Goal: Information Seeking & Learning: Compare options

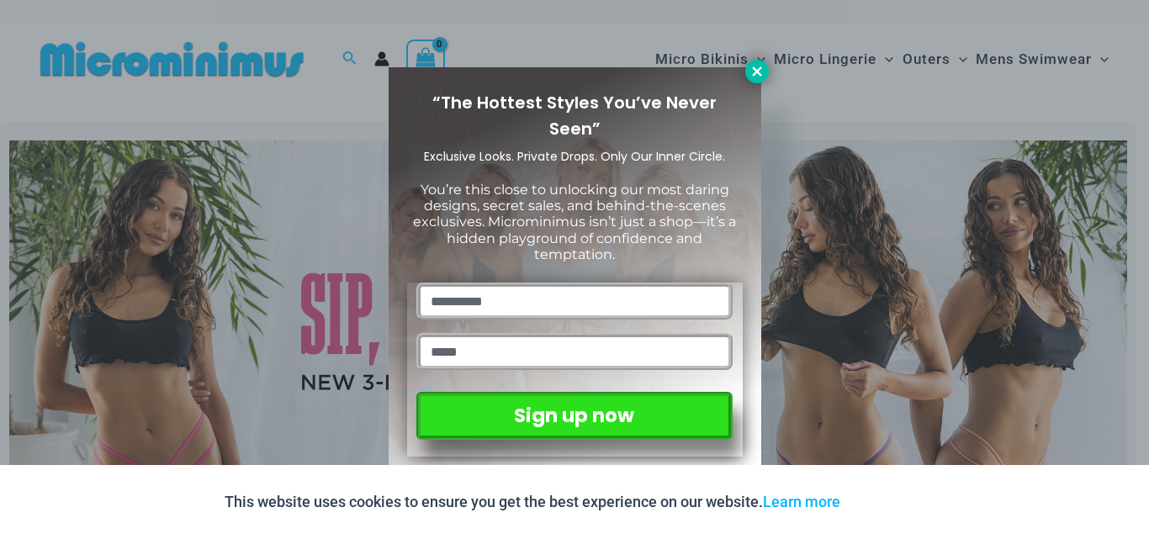
click at [753, 77] on icon at bounding box center [756, 71] width 15 height 15
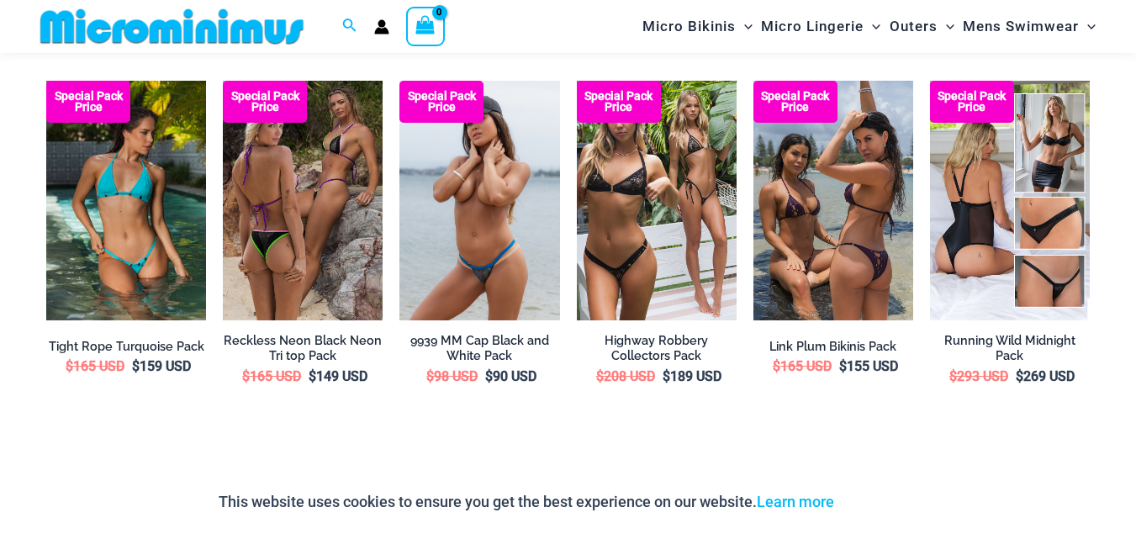
scroll to position [2255, 0]
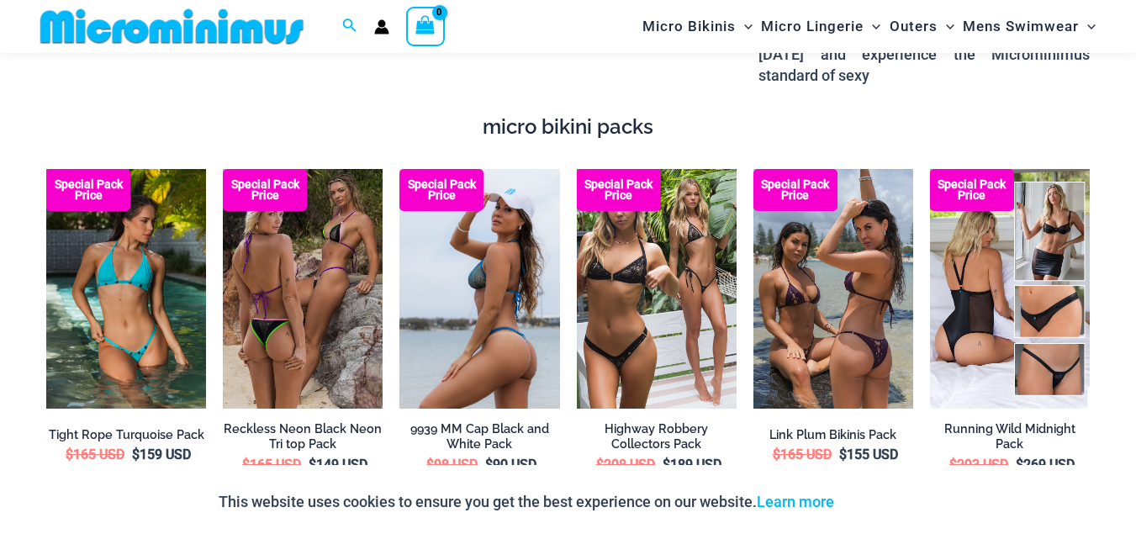
click at [490, 315] on img at bounding box center [479, 289] width 160 height 240
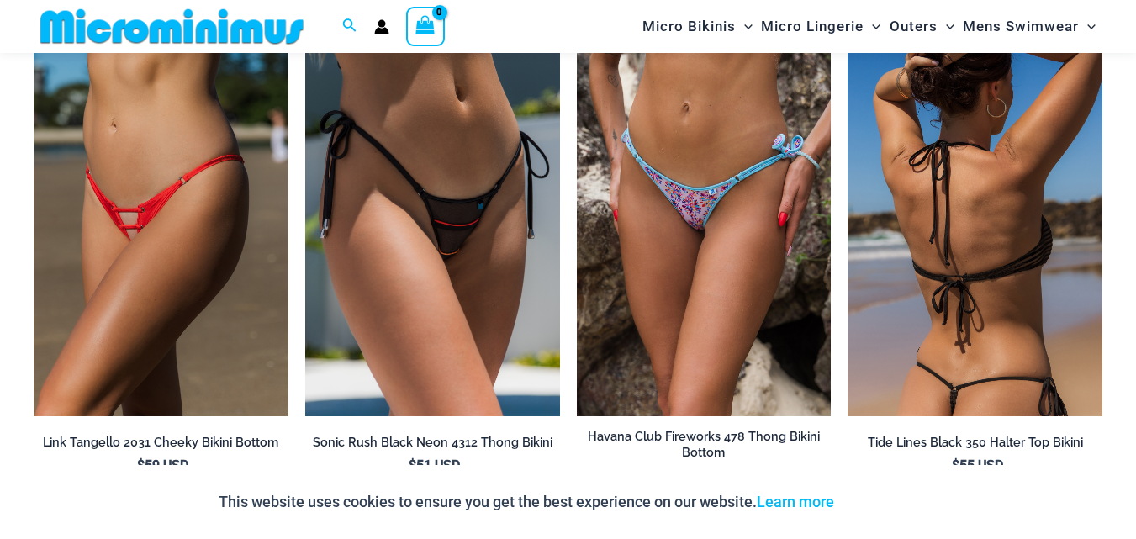
scroll to position [3601, 0]
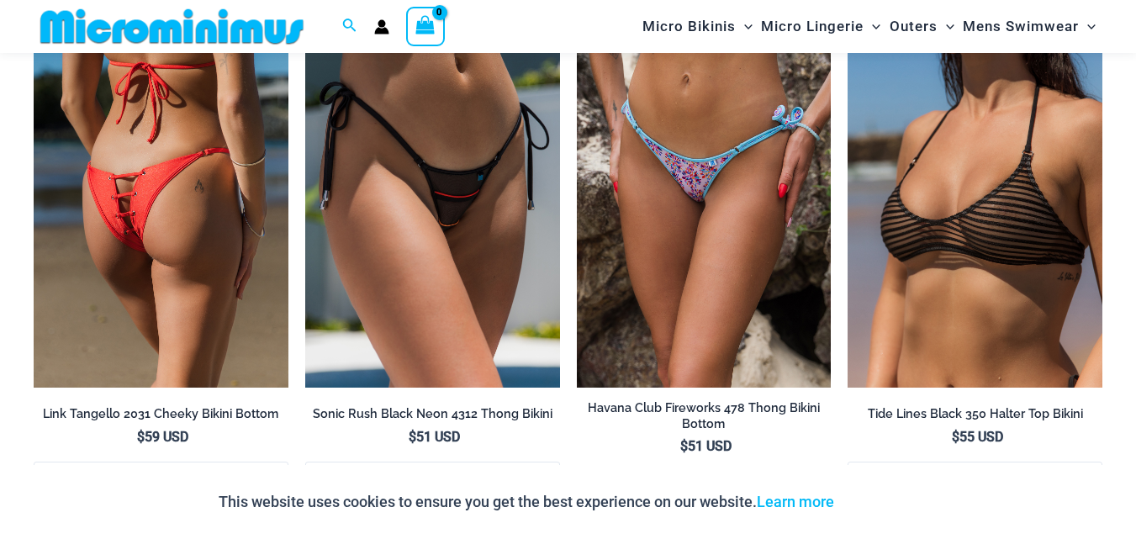
click at [170, 227] on img at bounding box center [161, 197] width 255 height 382
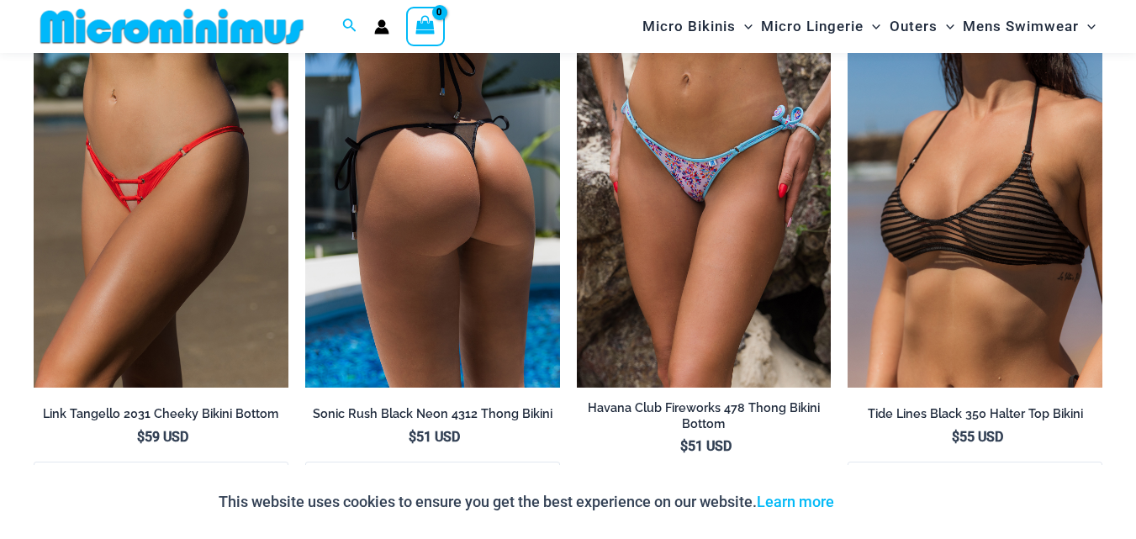
click at [442, 154] on img at bounding box center [432, 197] width 255 height 382
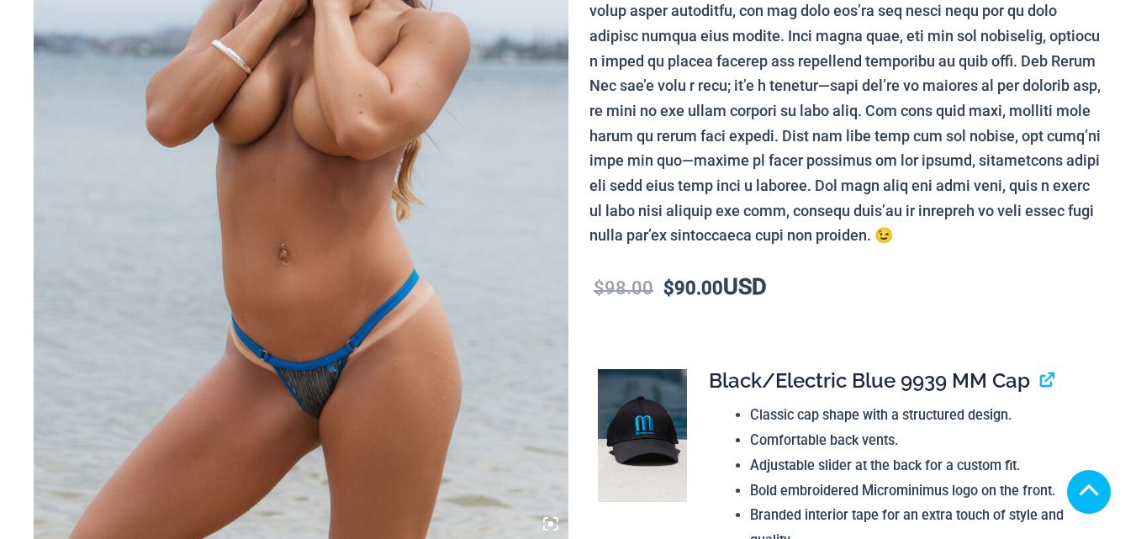
scroll to position [673, 0]
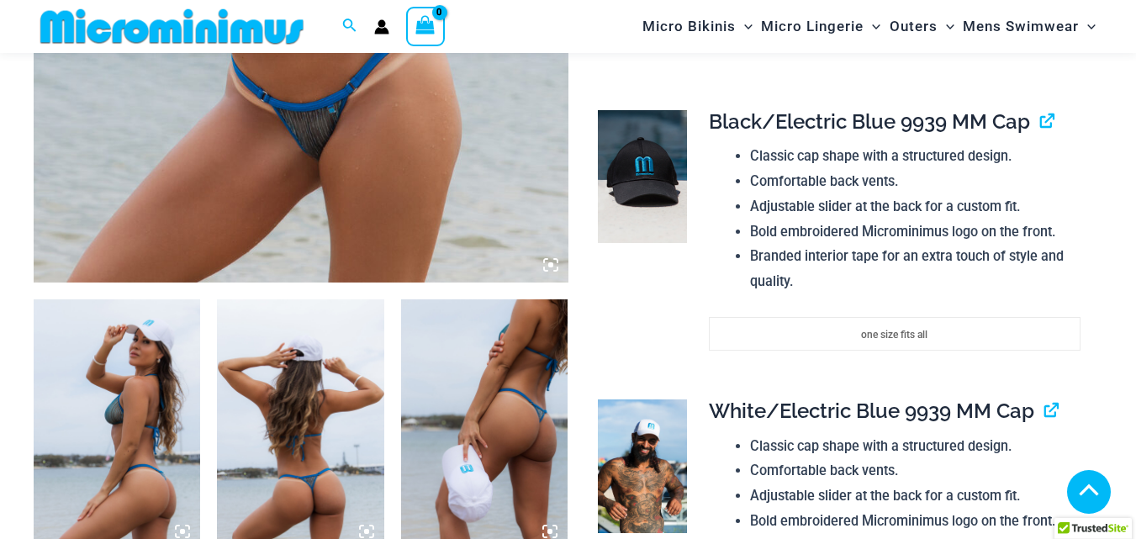
click at [170, 299] on img at bounding box center [117, 424] width 167 height 251
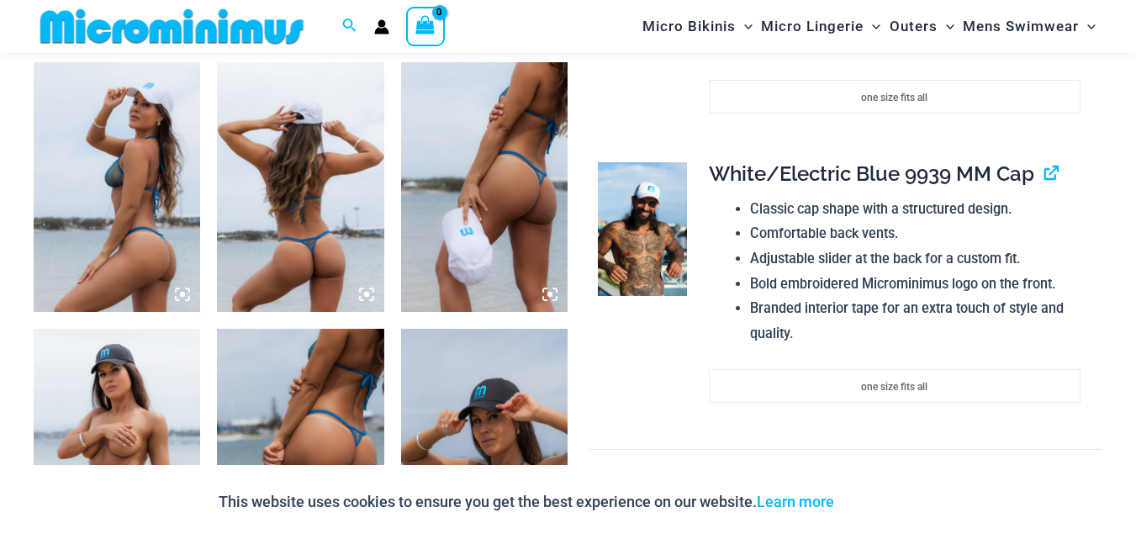
click at [135, 245] on img at bounding box center [117, 187] width 167 height 251
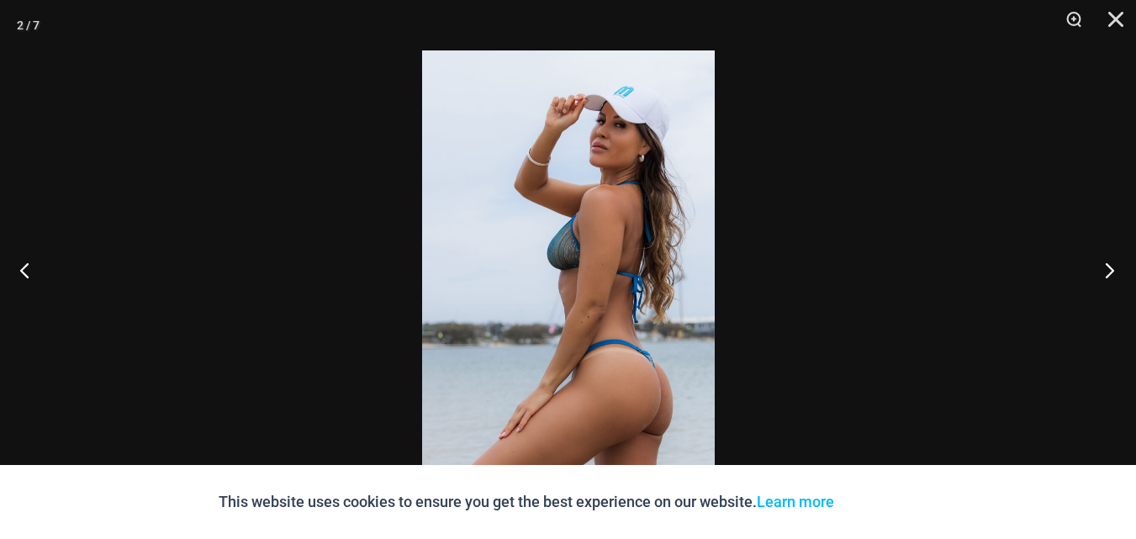
click at [1114, 267] on button "Next" at bounding box center [1104, 270] width 63 height 84
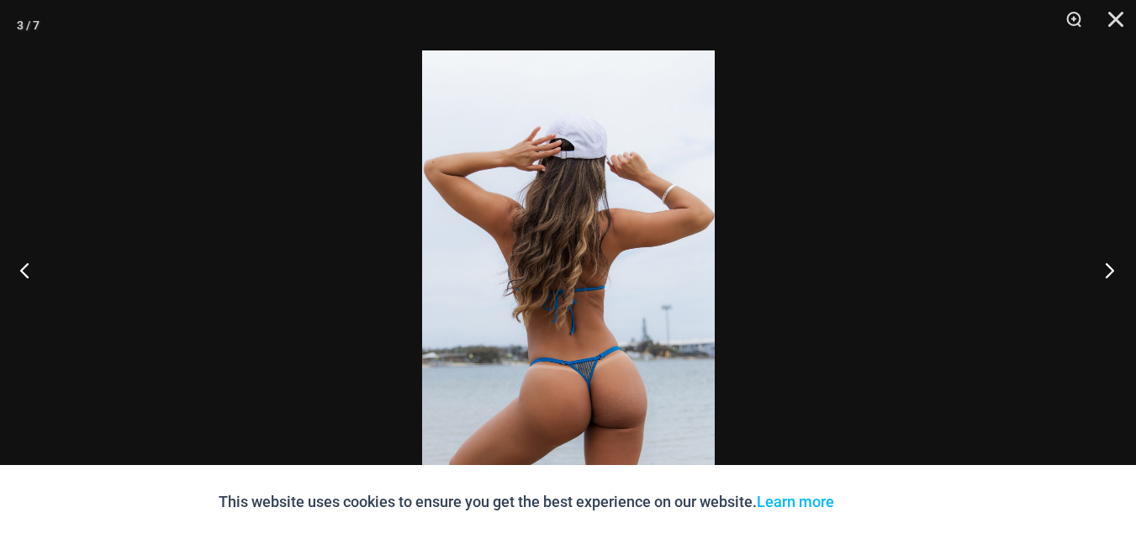
click at [1113, 269] on button "Next" at bounding box center [1104, 270] width 63 height 84
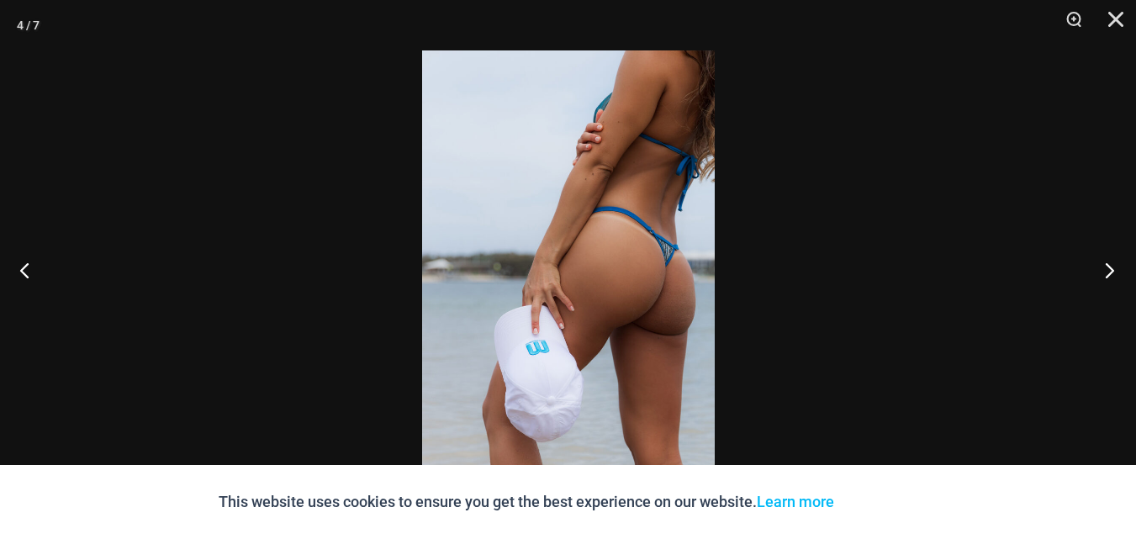
click at [1113, 270] on button "Next" at bounding box center [1104, 270] width 63 height 84
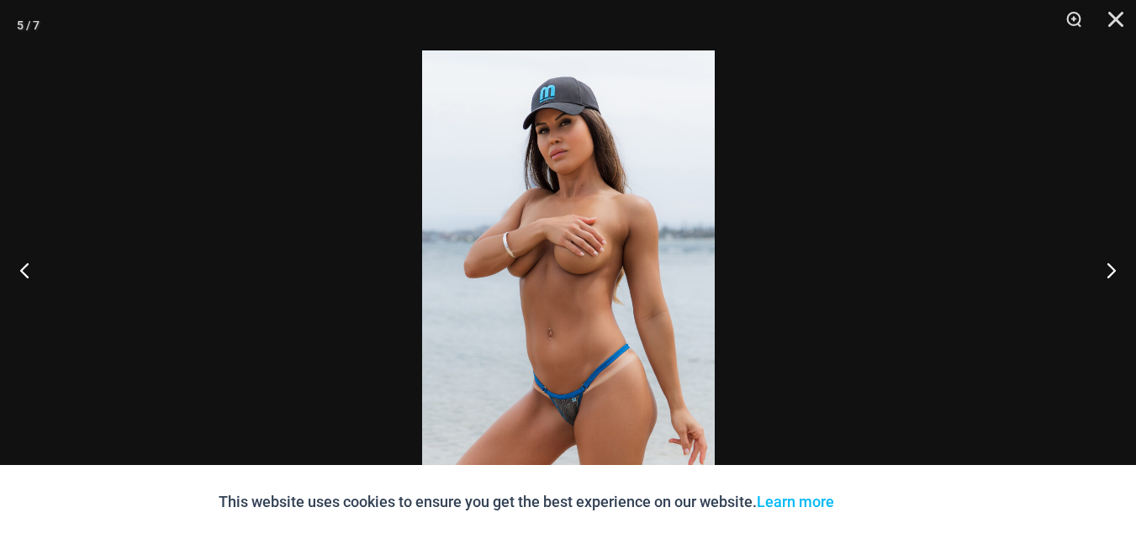
click at [584, 403] on img at bounding box center [568, 269] width 293 height 438
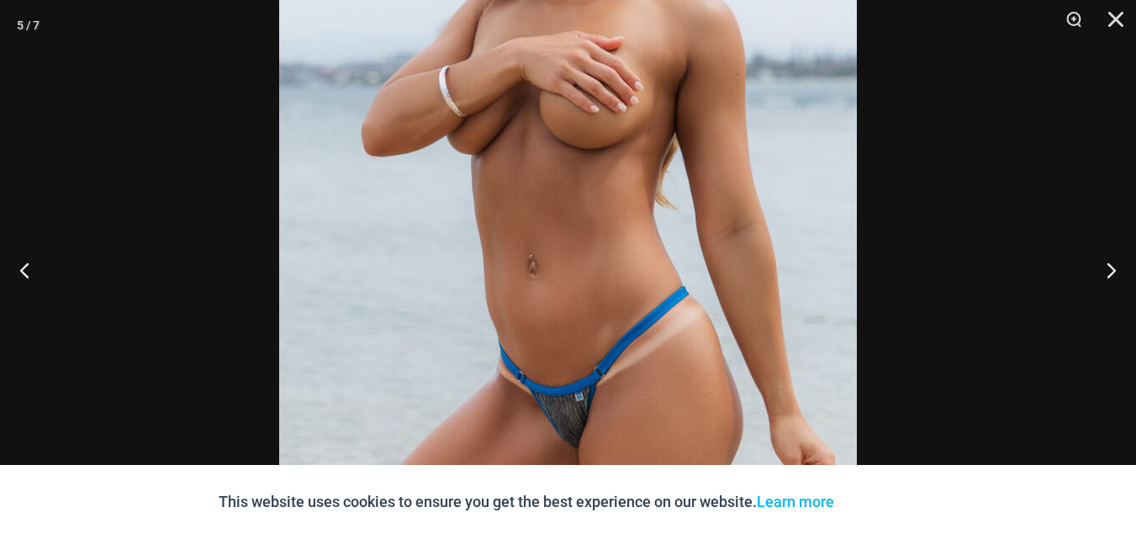
click at [584, 403] on img at bounding box center [568, 140] width 578 height 866
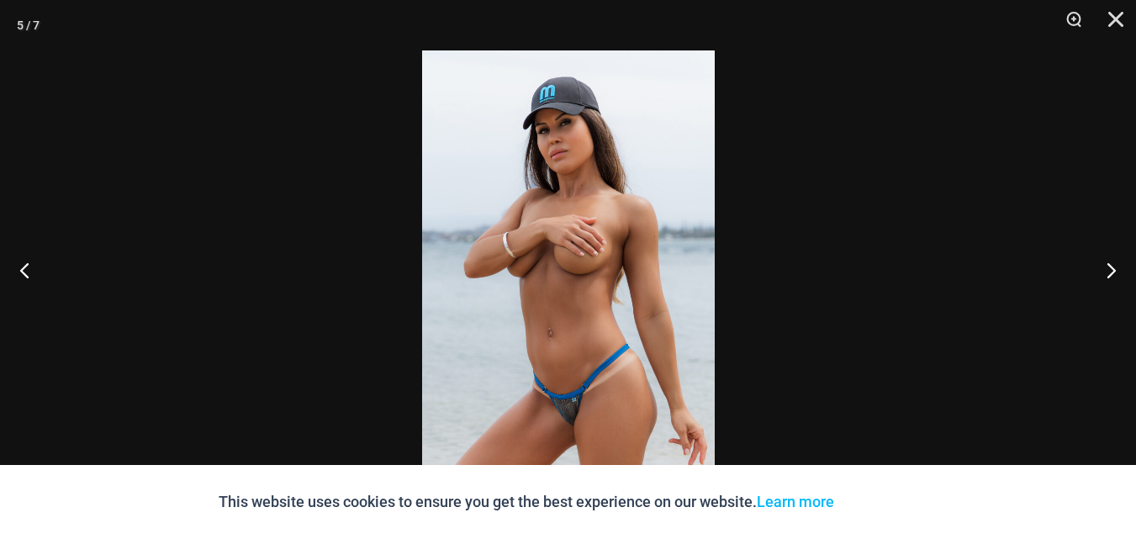
click at [584, 404] on img at bounding box center [568, 269] width 293 height 438
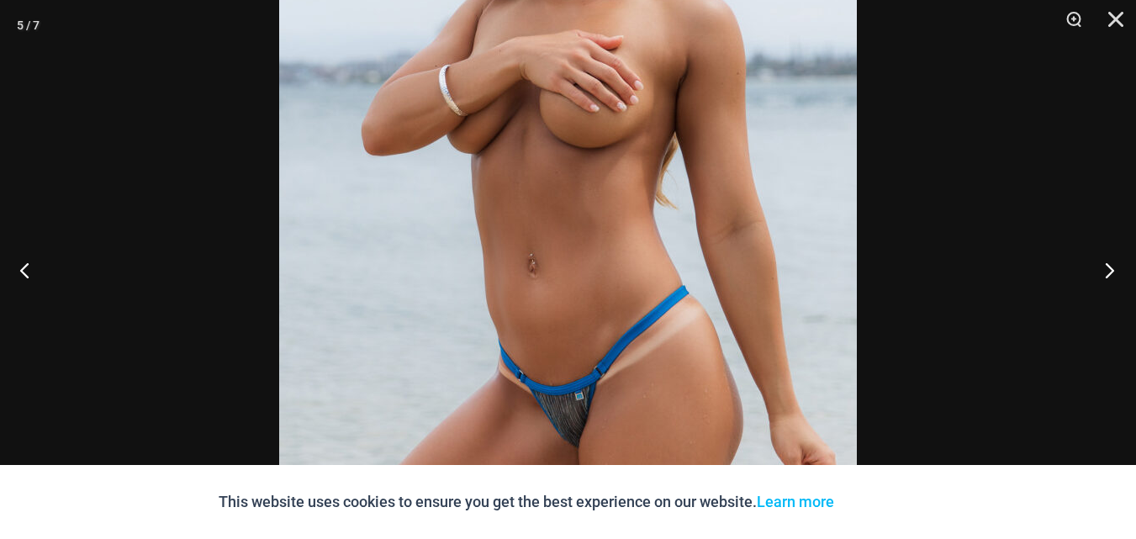
click at [1104, 267] on button "Next" at bounding box center [1104, 270] width 63 height 84
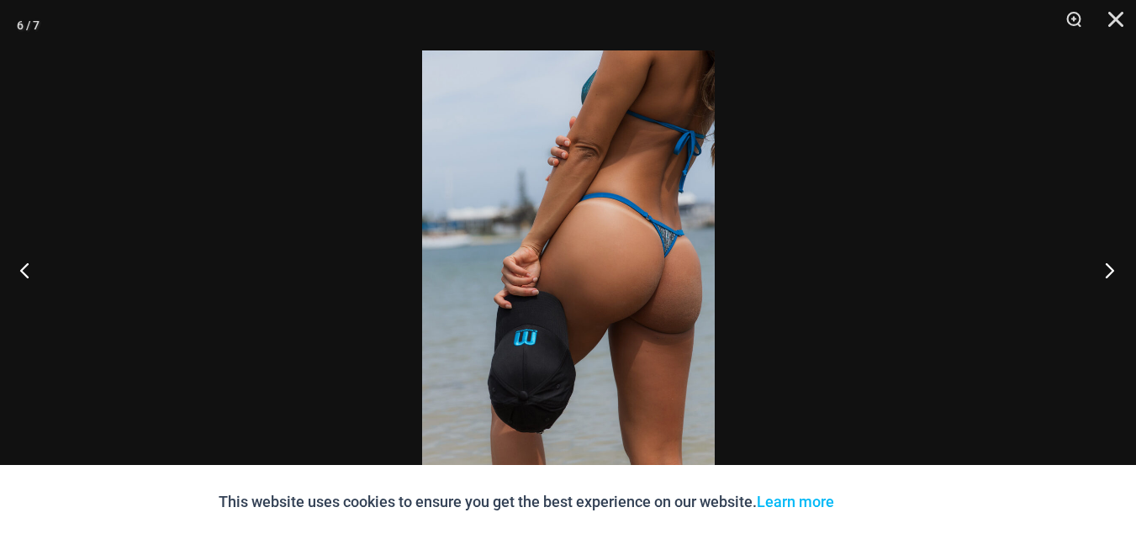
click at [1104, 267] on button "Next" at bounding box center [1104, 270] width 63 height 84
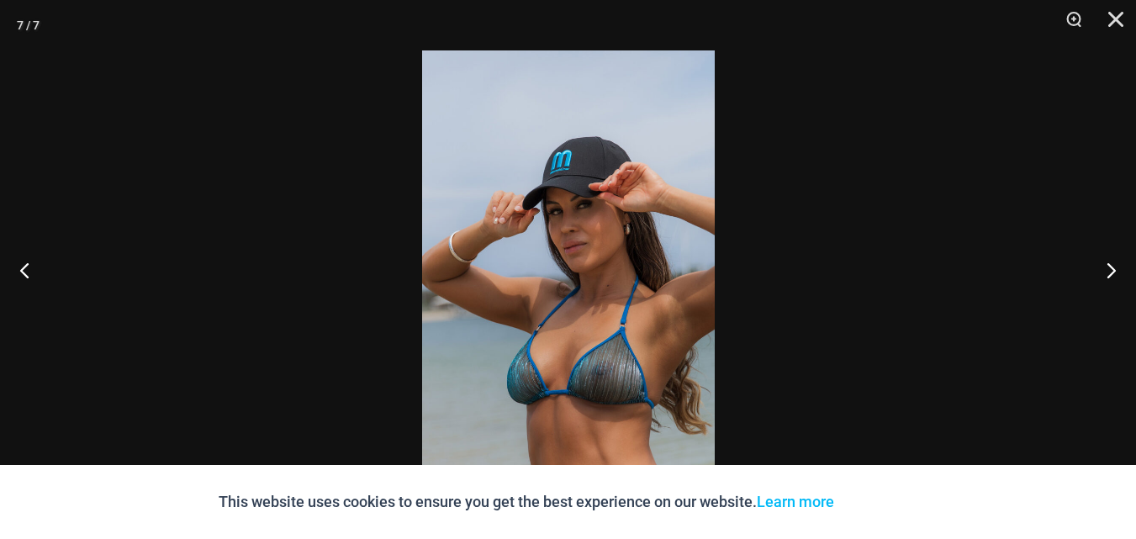
scroll to position [1749, 0]
click at [1107, 271] on button "Next" at bounding box center [1104, 270] width 63 height 84
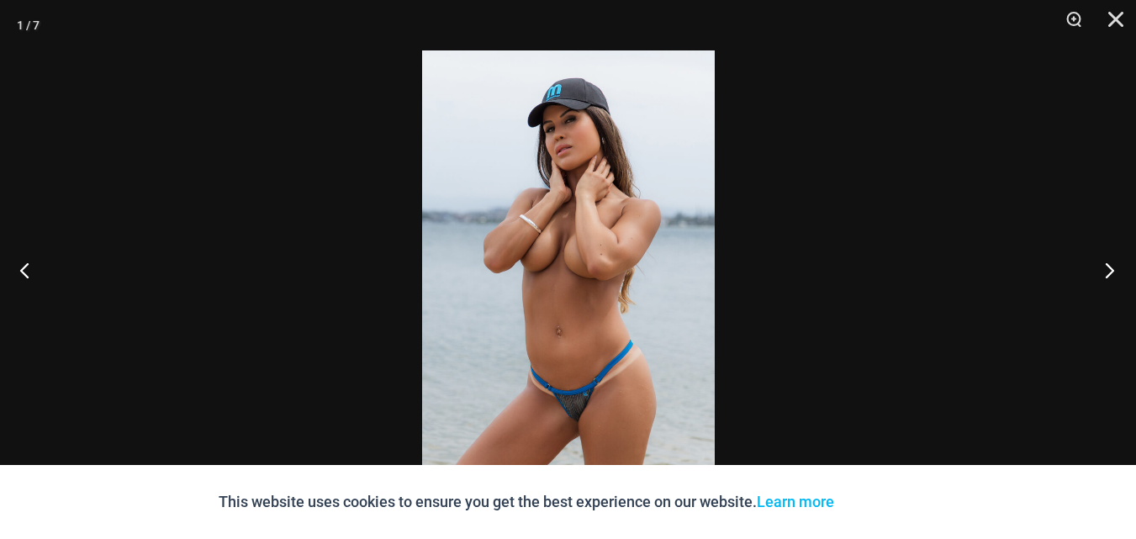
click at [1110, 271] on button "Next" at bounding box center [1104, 270] width 63 height 84
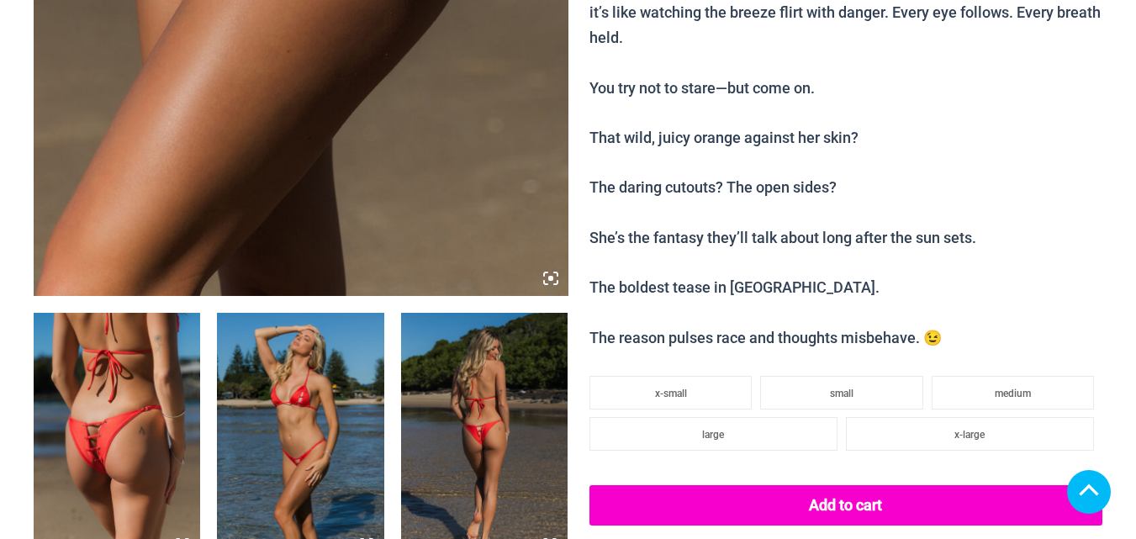
scroll to position [1009, 0]
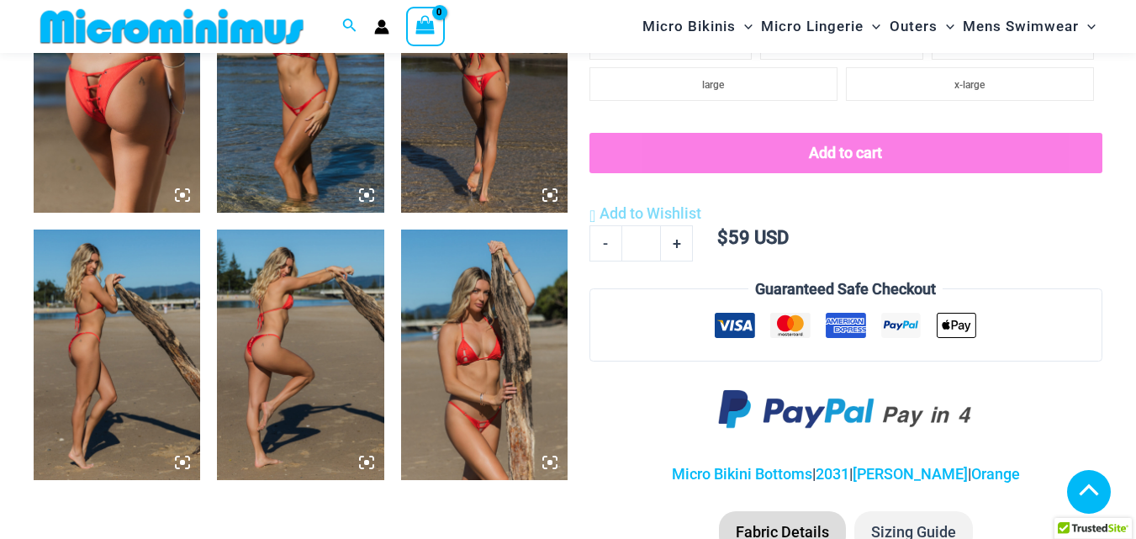
click at [326, 343] on img at bounding box center [300, 355] width 167 height 251
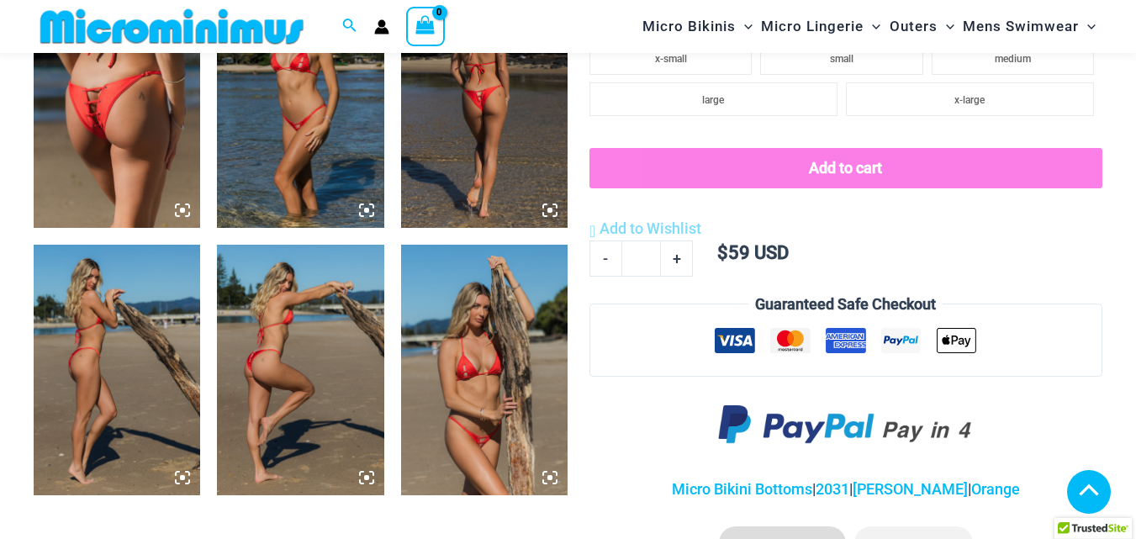
click at [362, 476] on icon at bounding box center [366, 477] width 15 height 15
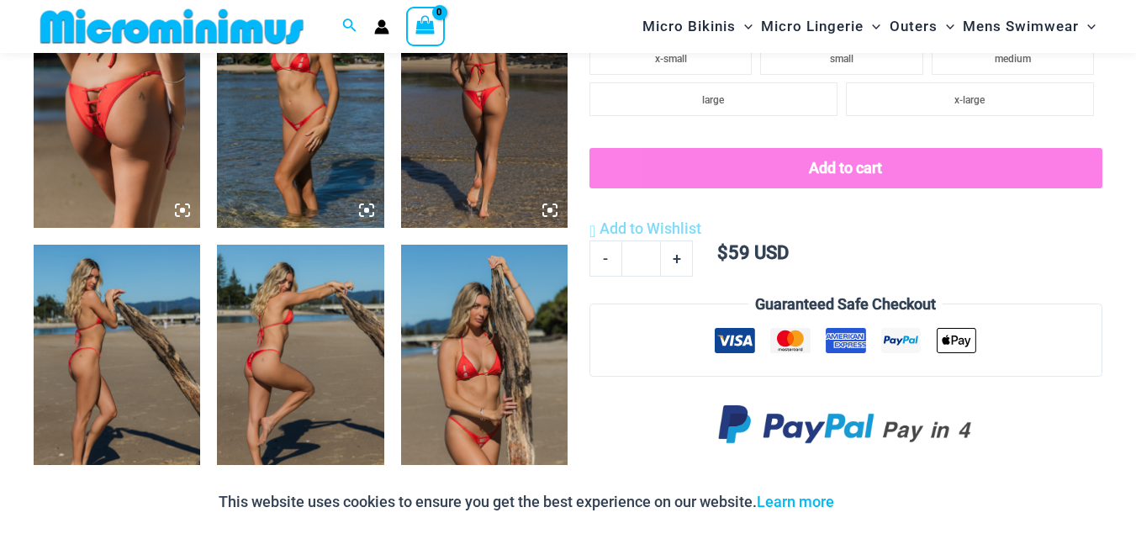
click at [140, 130] on img at bounding box center [117, 103] width 167 height 251
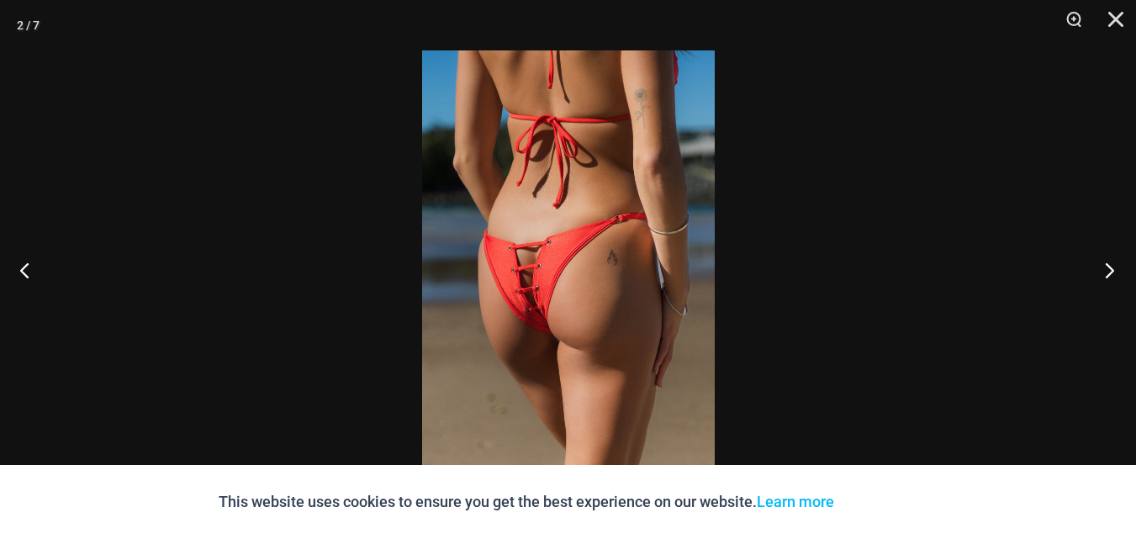
click at [1101, 264] on button "Next" at bounding box center [1104, 270] width 63 height 84
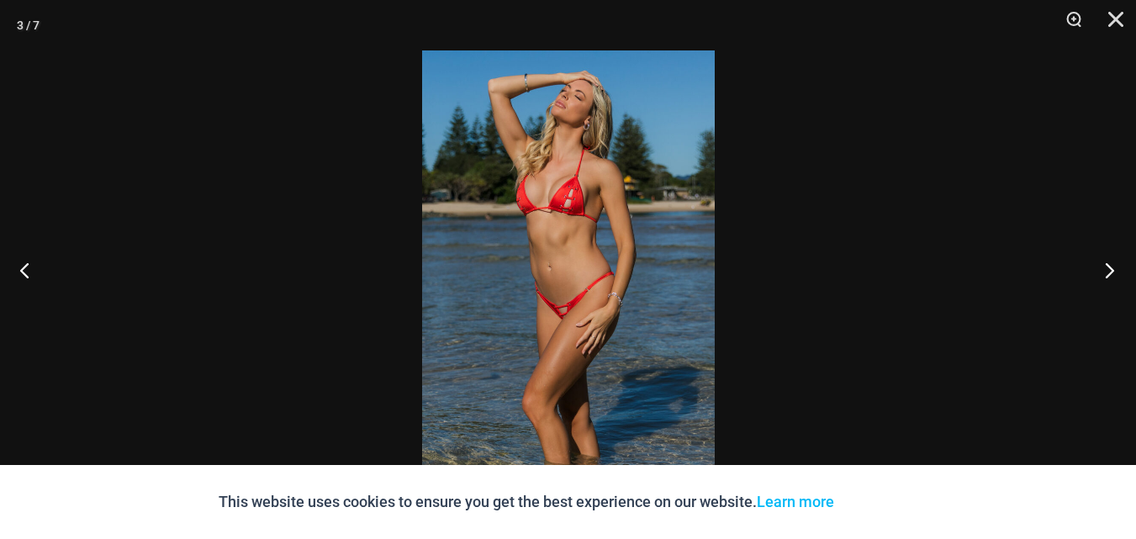
click at [1101, 260] on button "Next" at bounding box center [1104, 270] width 63 height 84
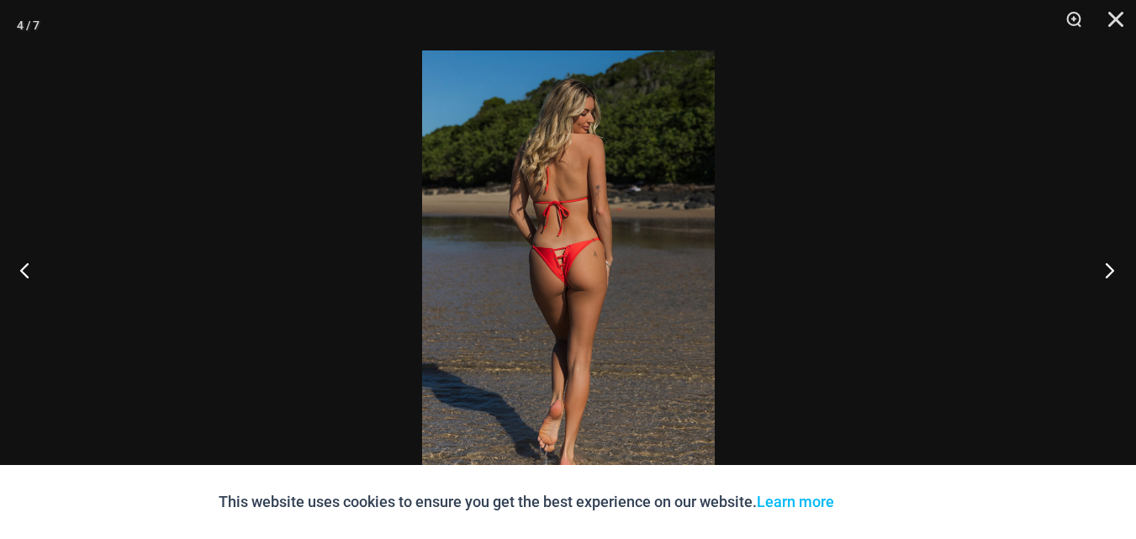
click at [1102, 262] on button "Next" at bounding box center [1104, 270] width 63 height 84
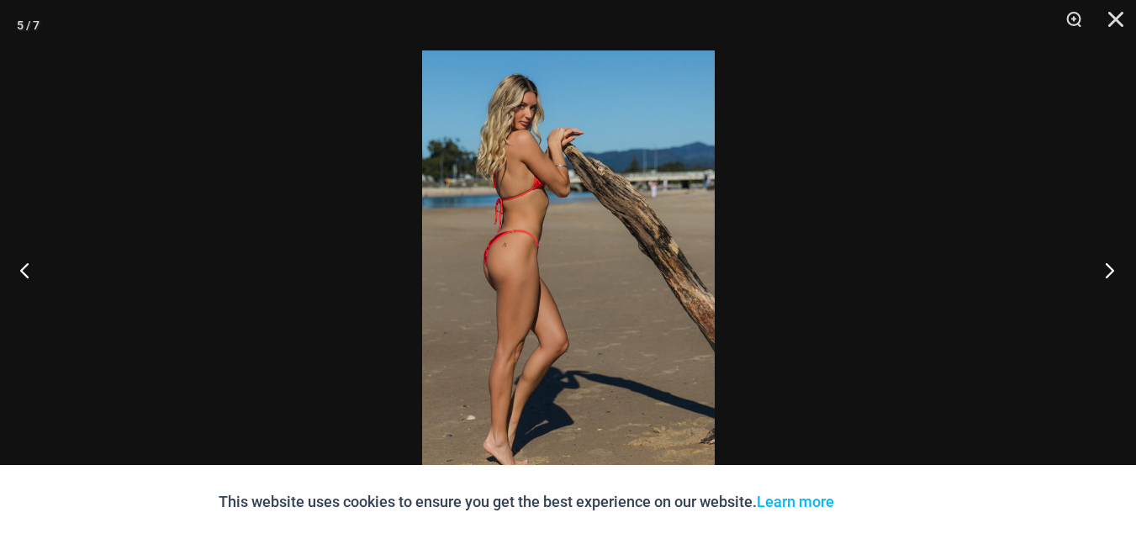
click at [1102, 262] on button "Next" at bounding box center [1104, 270] width 63 height 84
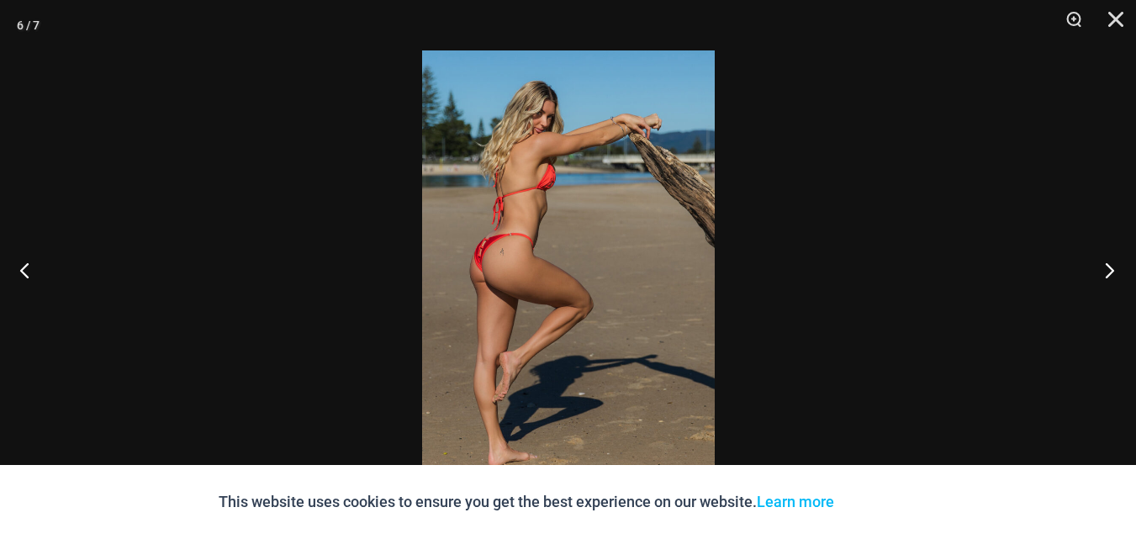
click at [1102, 262] on button "Next" at bounding box center [1104, 270] width 63 height 84
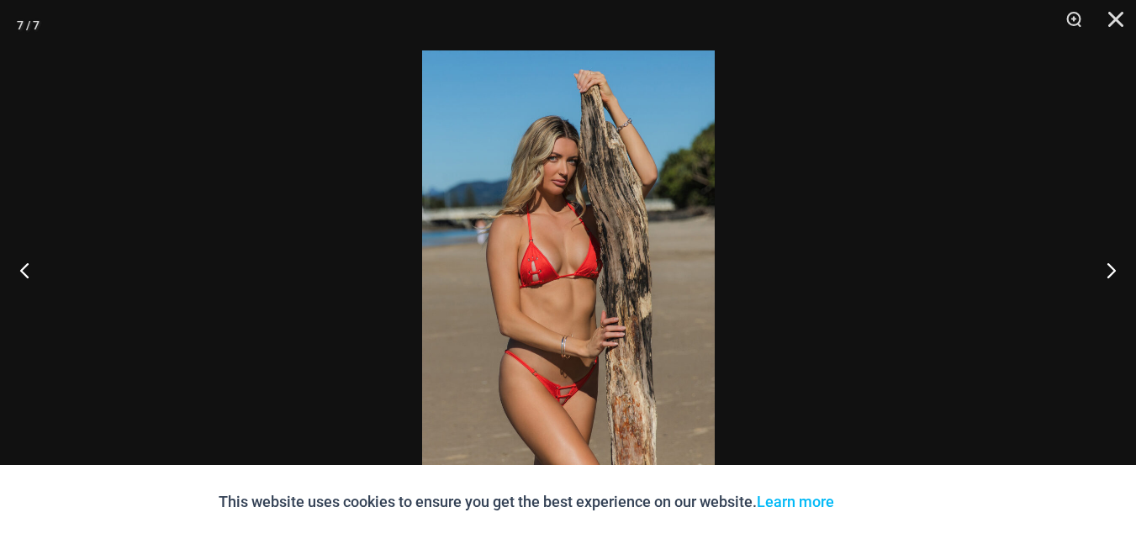
click at [582, 389] on img at bounding box center [568, 269] width 293 height 438
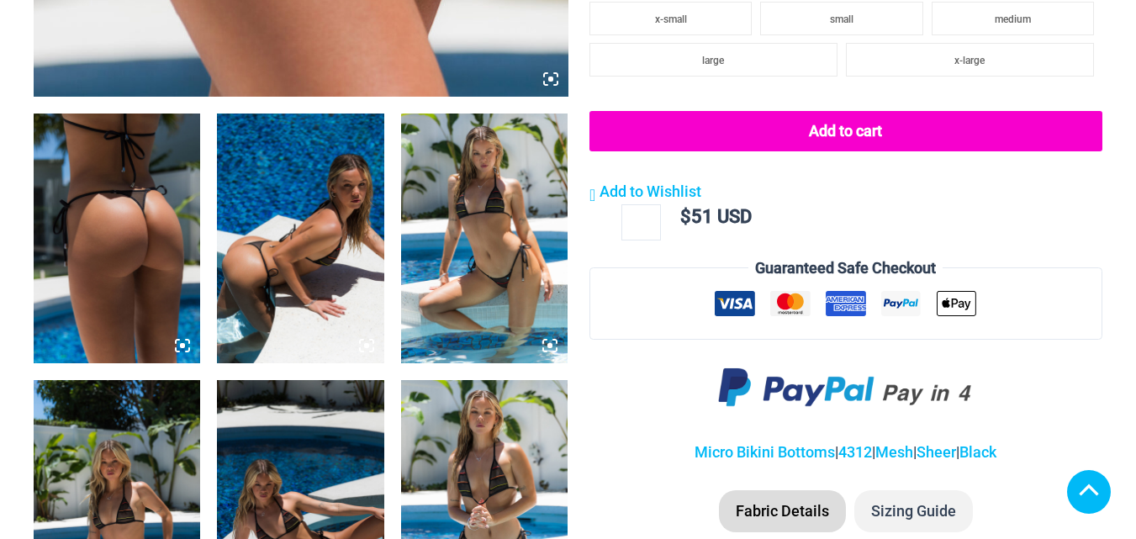
scroll to position [925, 0]
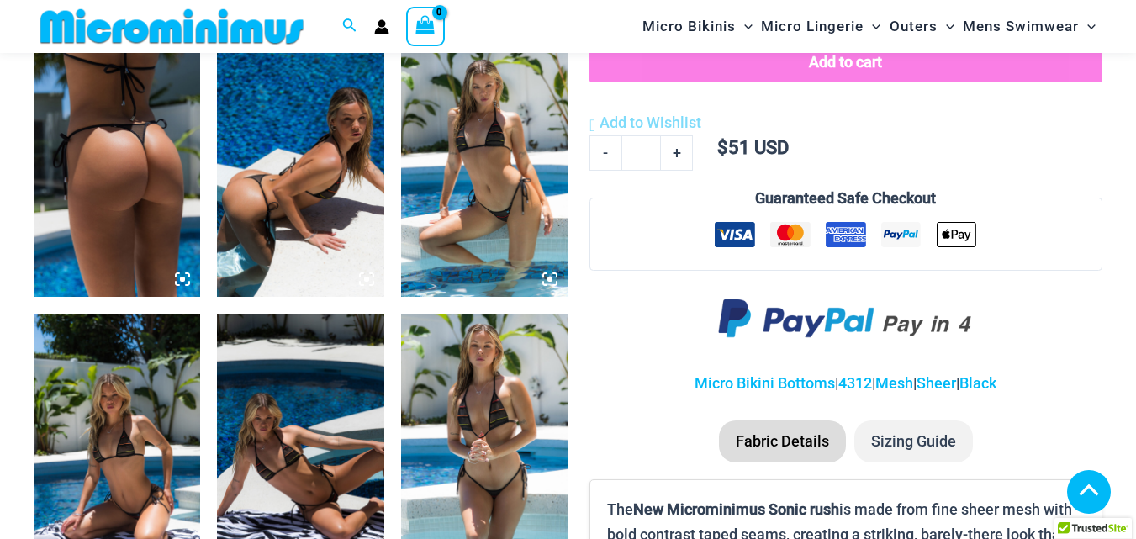
click at [155, 172] on img at bounding box center [117, 172] width 167 height 251
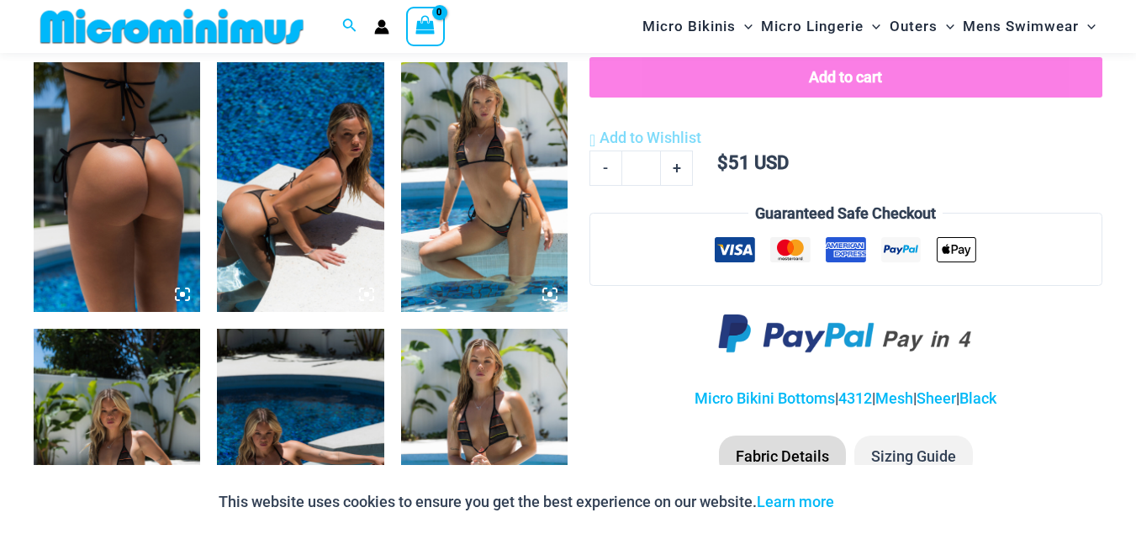
click at [139, 158] on img at bounding box center [117, 187] width 167 height 251
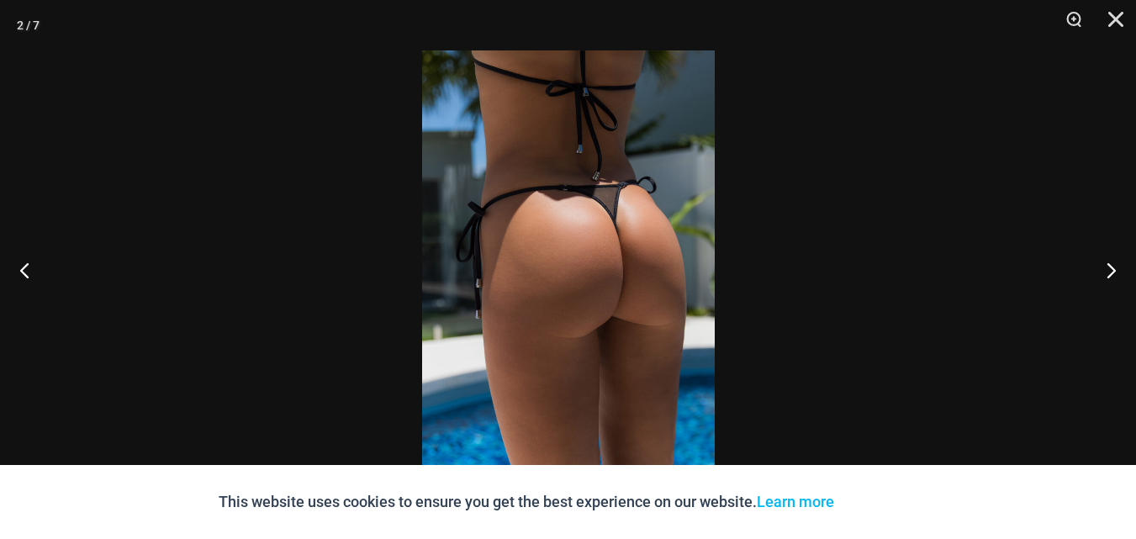
click at [618, 255] on img at bounding box center [568, 269] width 293 height 438
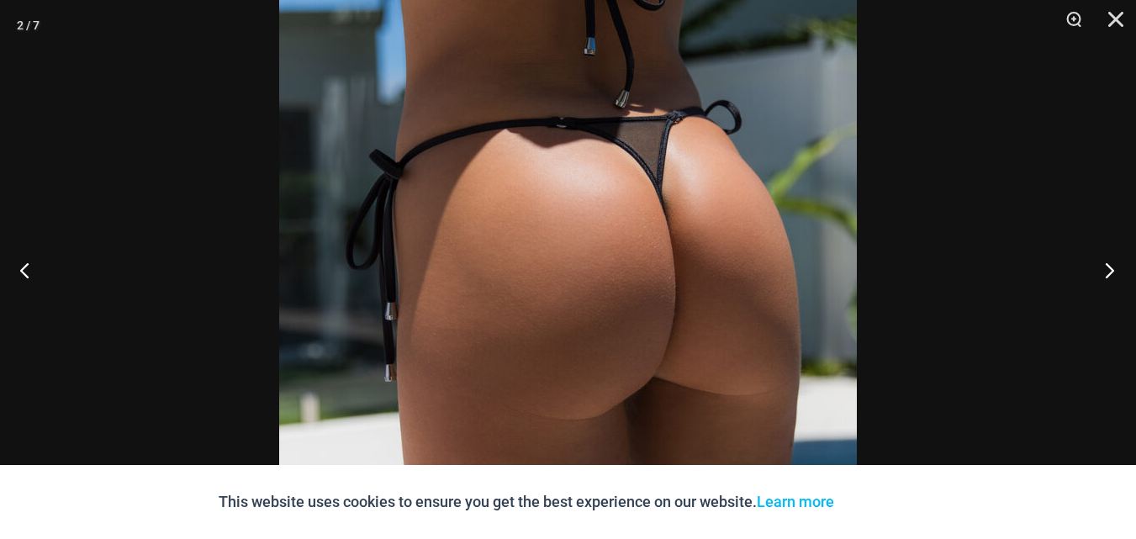
click at [1117, 274] on button "Next" at bounding box center [1104, 270] width 63 height 84
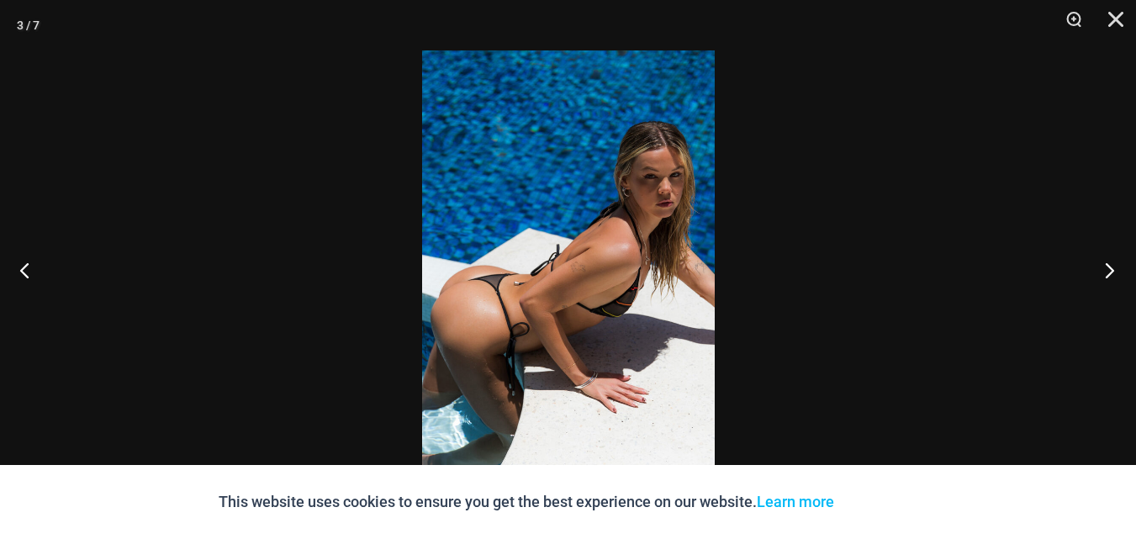
click at [1115, 274] on button "Next" at bounding box center [1104, 270] width 63 height 84
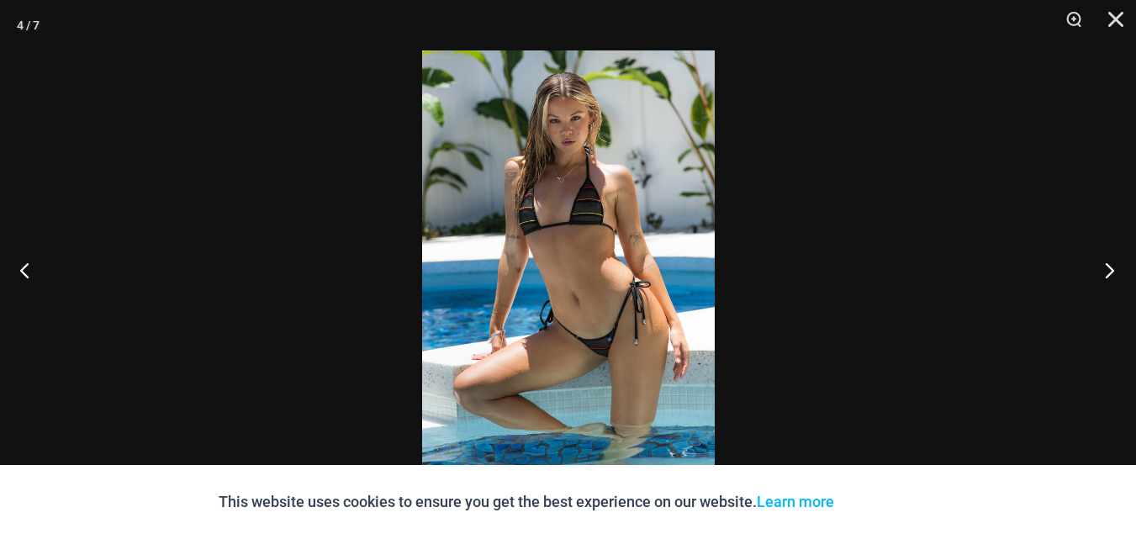
click at [1114, 277] on button "Next" at bounding box center [1104, 270] width 63 height 84
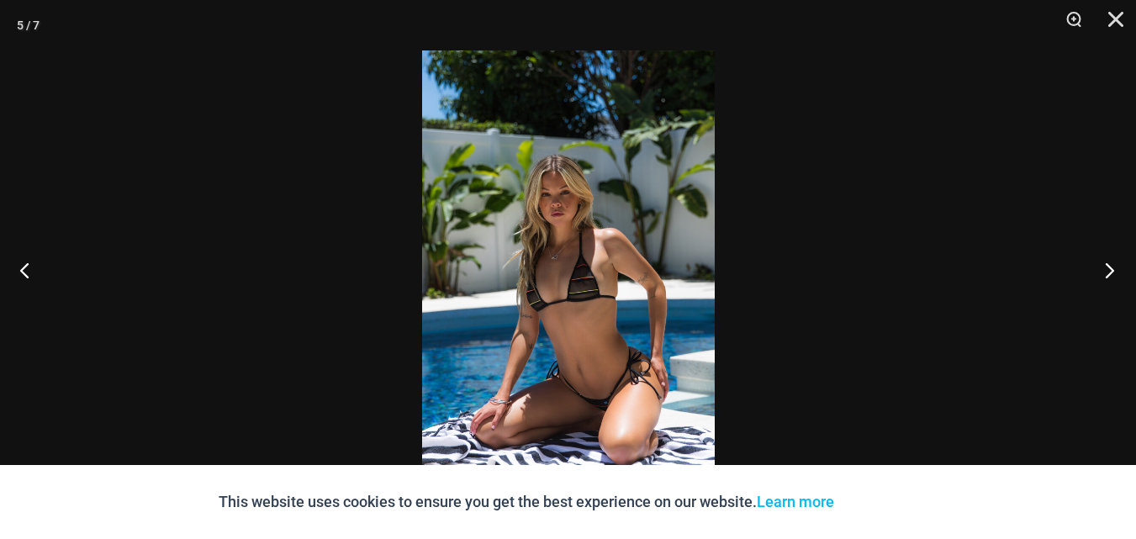
click at [1114, 278] on button "Next" at bounding box center [1104, 270] width 63 height 84
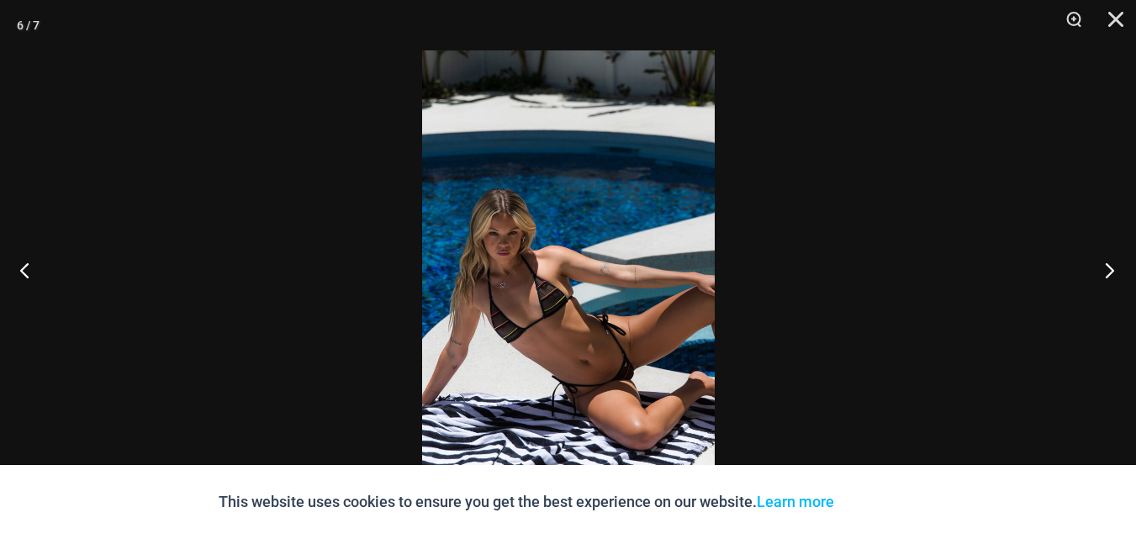
click at [1114, 278] on button "Next" at bounding box center [1104, 270] width 63 height 84
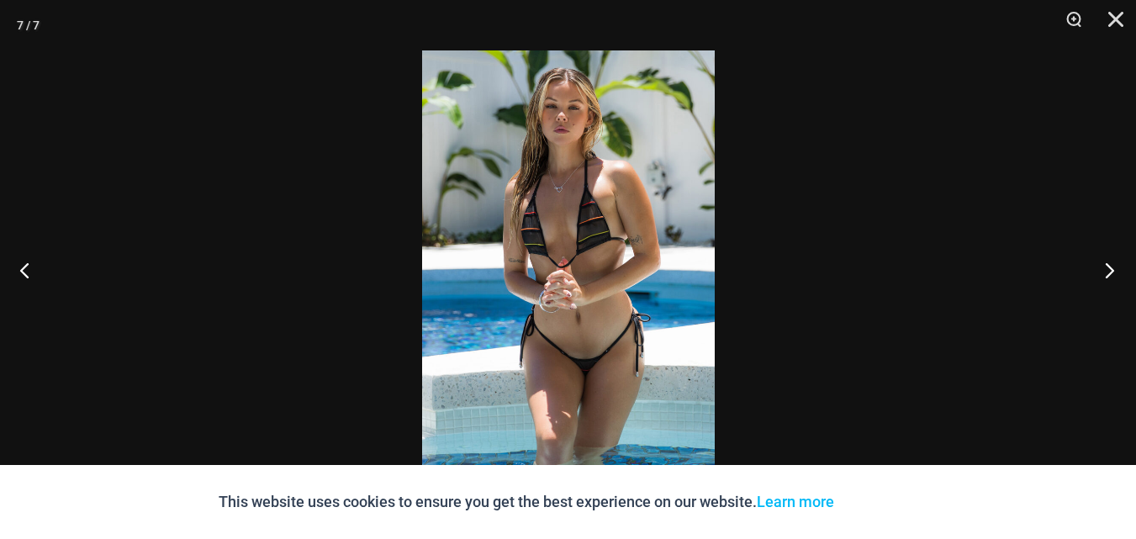
click at [1113, 278] on button "Next" at bounding box center [1104, 270] width 63 height 84
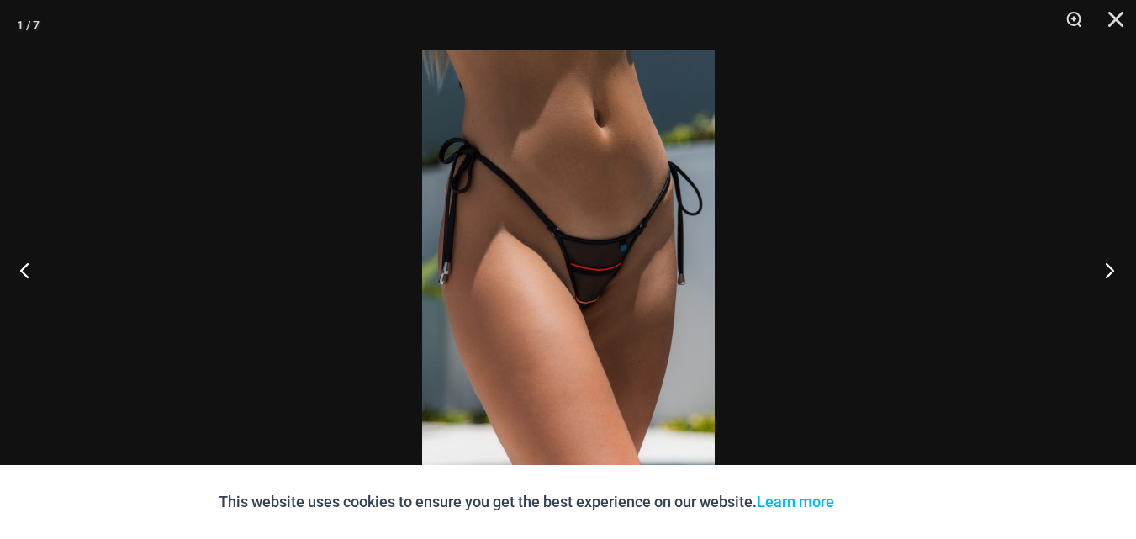
click at [1113, 278] on button "Next" at bounding box center [1104, 270] width 63 height 84
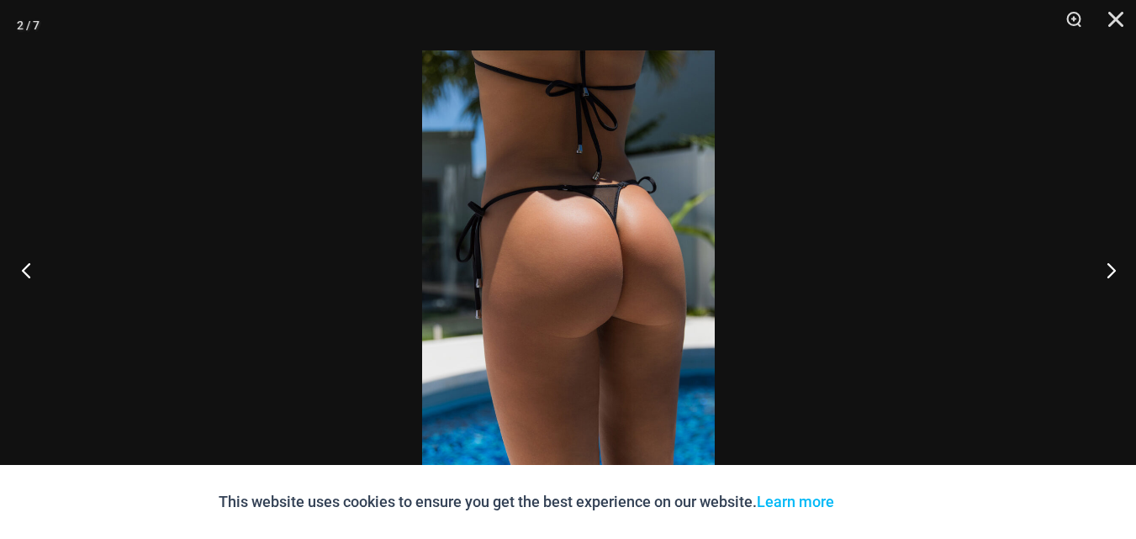
click at [30, 271] on button "Previous" at bounding box center [31, 270] width 63 height 84
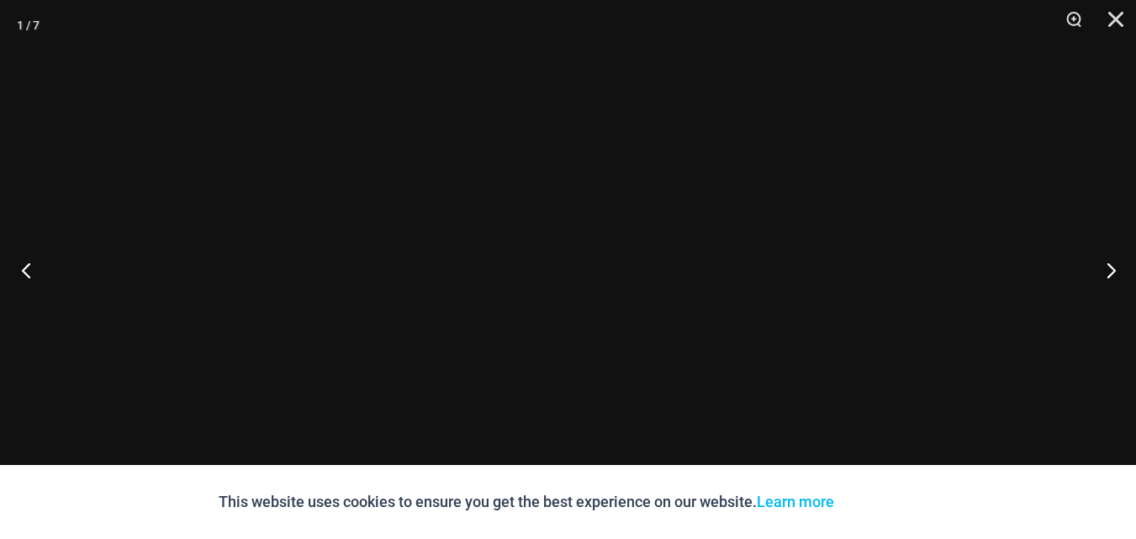
click at [31, 270] on button "Previous" at bounding box center [31, 270] width 63 height 84
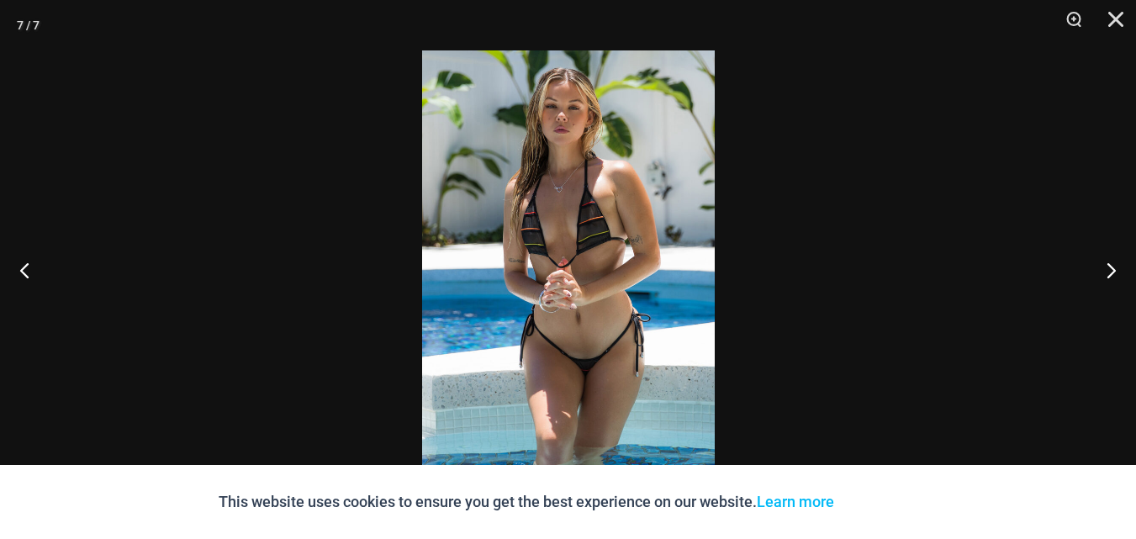
click at [600, 222] on img at bounding box center [568, 269] width 293 height 438
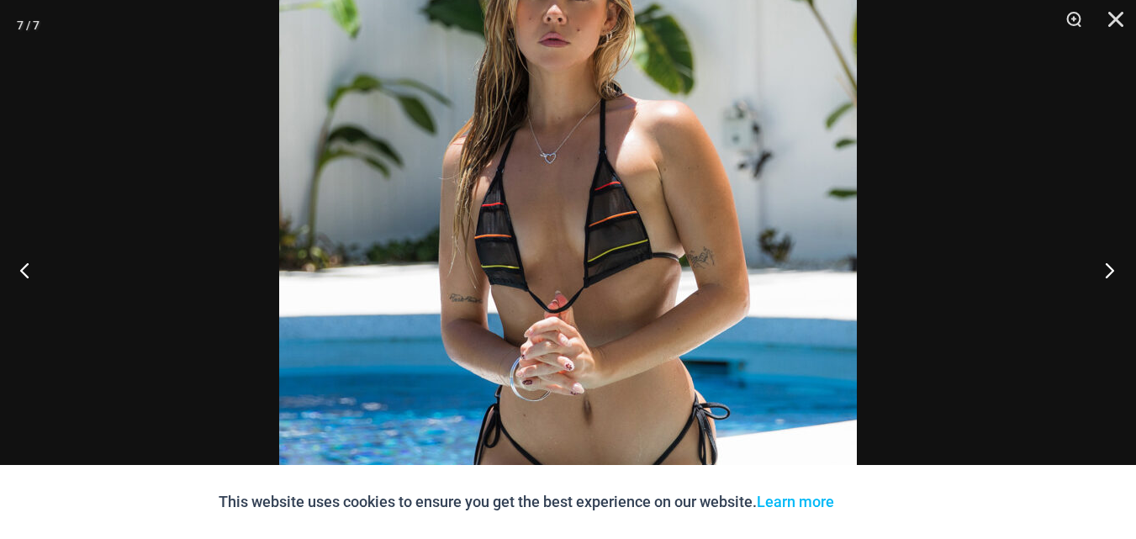
click at [1103, 270] on button "Next" at bounding box center [1104, 270] width 63 height 84
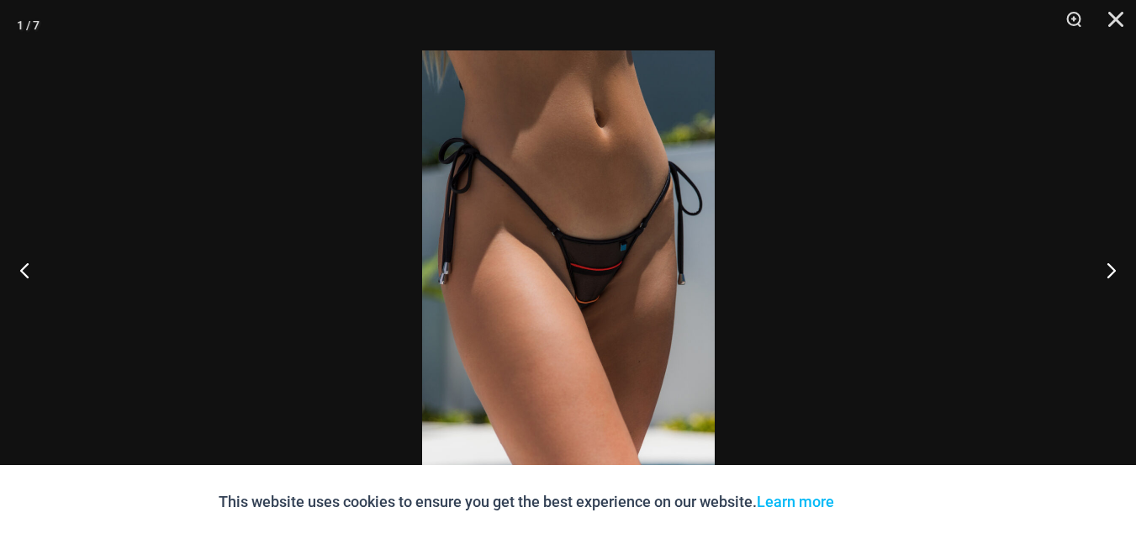
click at [584, 285] on img at bounding box center [568, 269] width 293 height 438
